Goal: Information Seeking & Learning: Learn about a topic

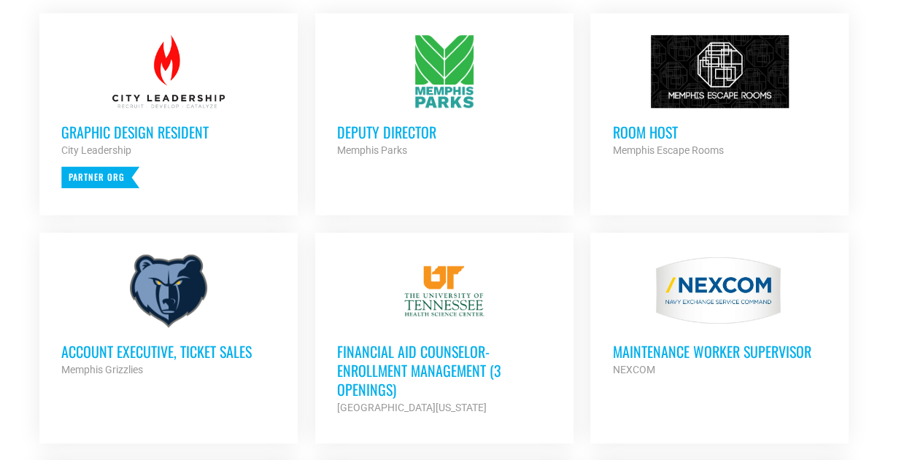
scroll to position [656, 0]
click at [422, 125] on h3 "Deputy Director" at bounding box center [444, 131] width 214 height 19
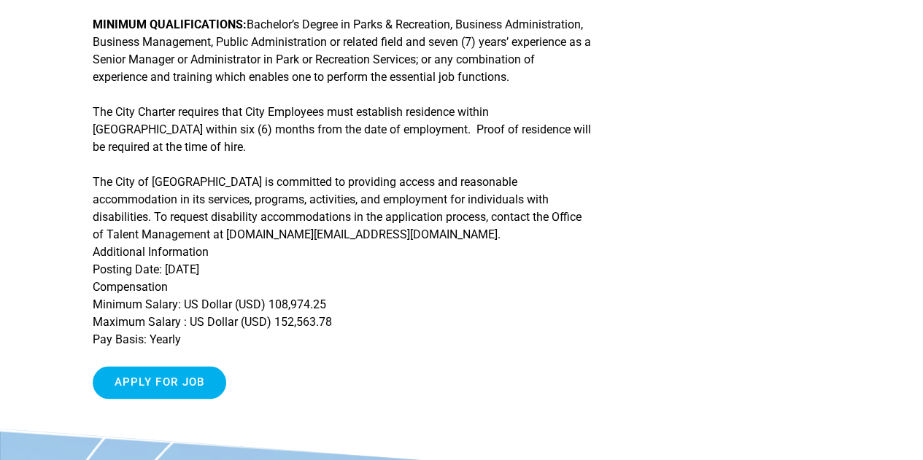
scroll to position [802, 0]
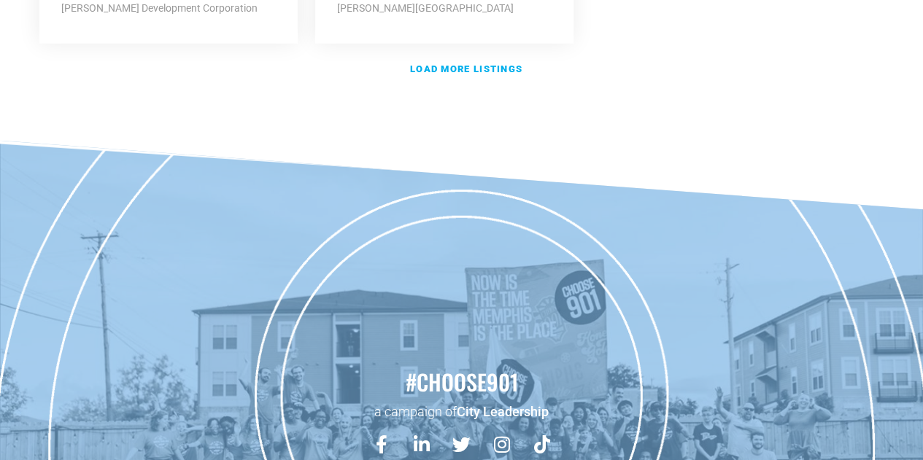
scroll to position [1969, 0]
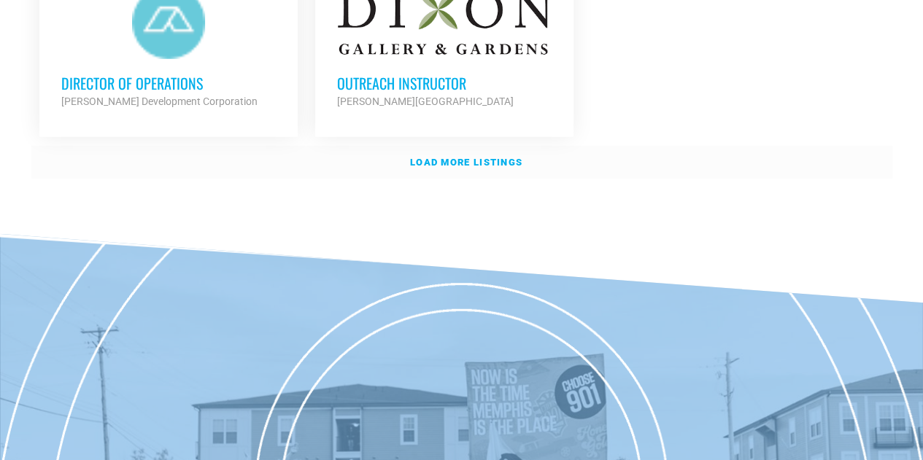
click at [465, 157] on strong "Load more listings" at bounding box center [466, 162] width 112 height 11
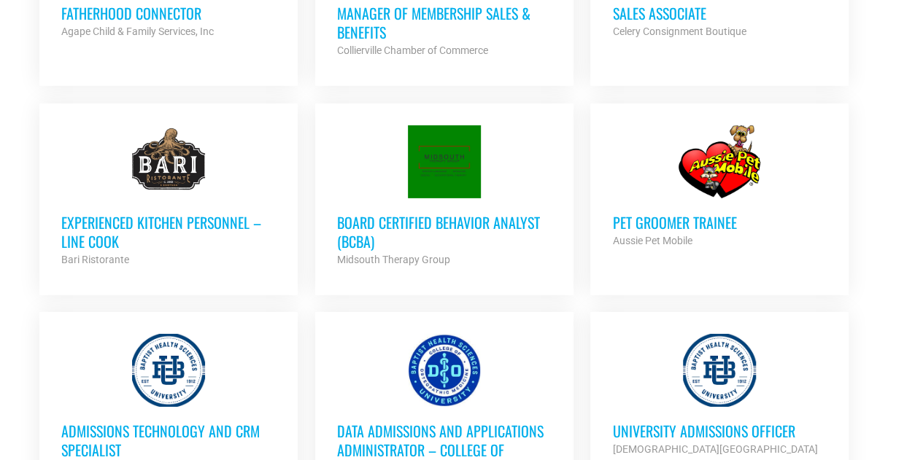
scroll to position [2334, 0]
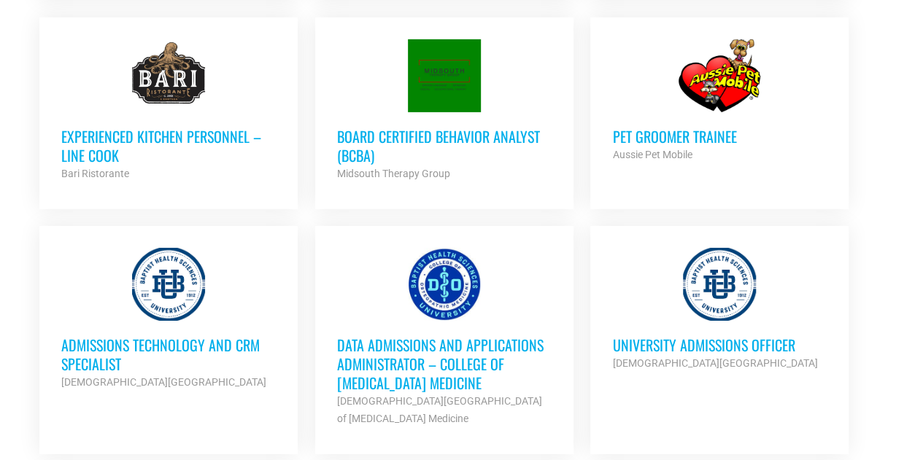
click at [483, 128] on h3 "Board Certified Behavior Analyst (BCBA)" at bounding box center [444, 146] width 214 height 38
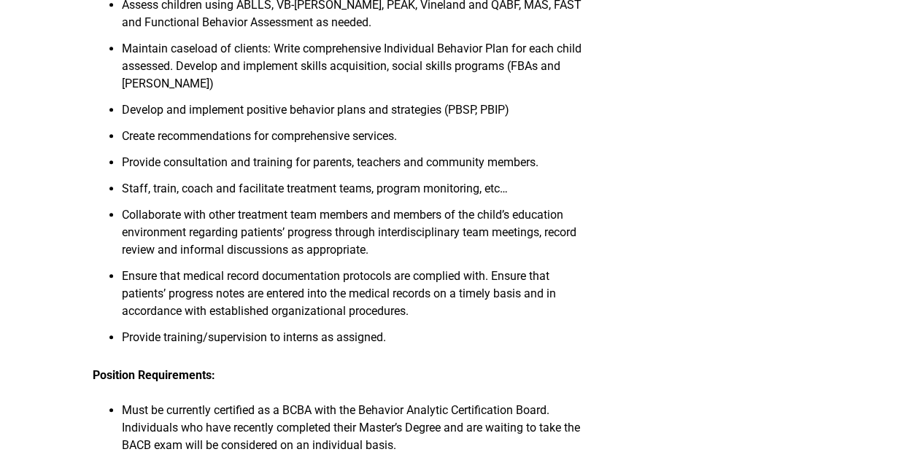
scroll to position [656, 0]
